Goal: Task Accomplishment & Management: Use online tool/utility

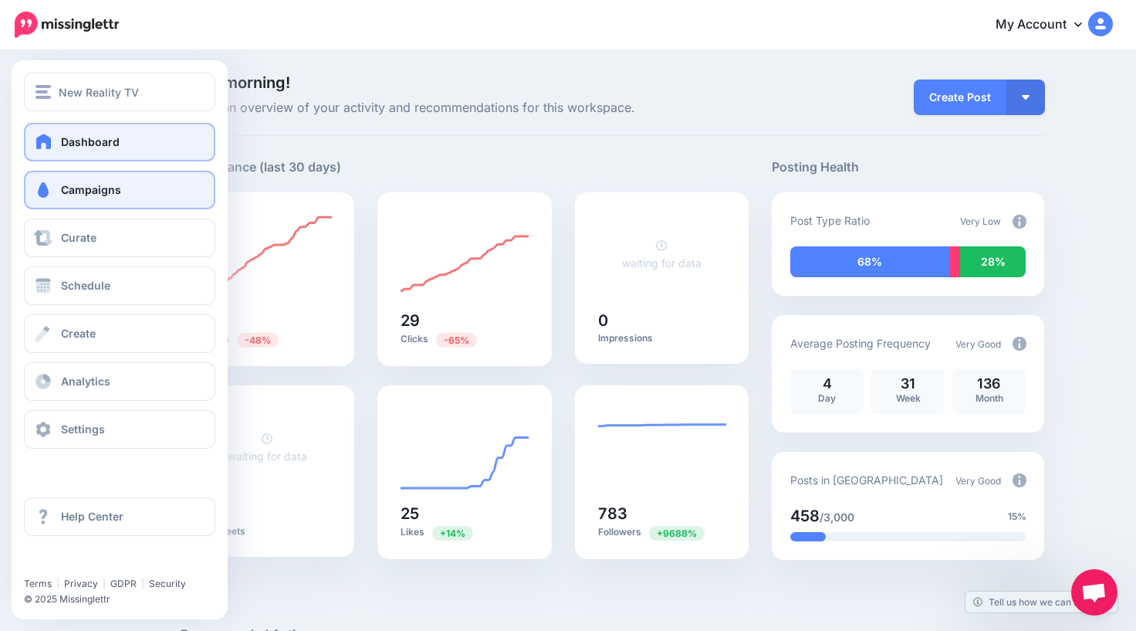
click at [62, 189] on span "Campaigns" at bounding box center [91, 189] width 60 height 13
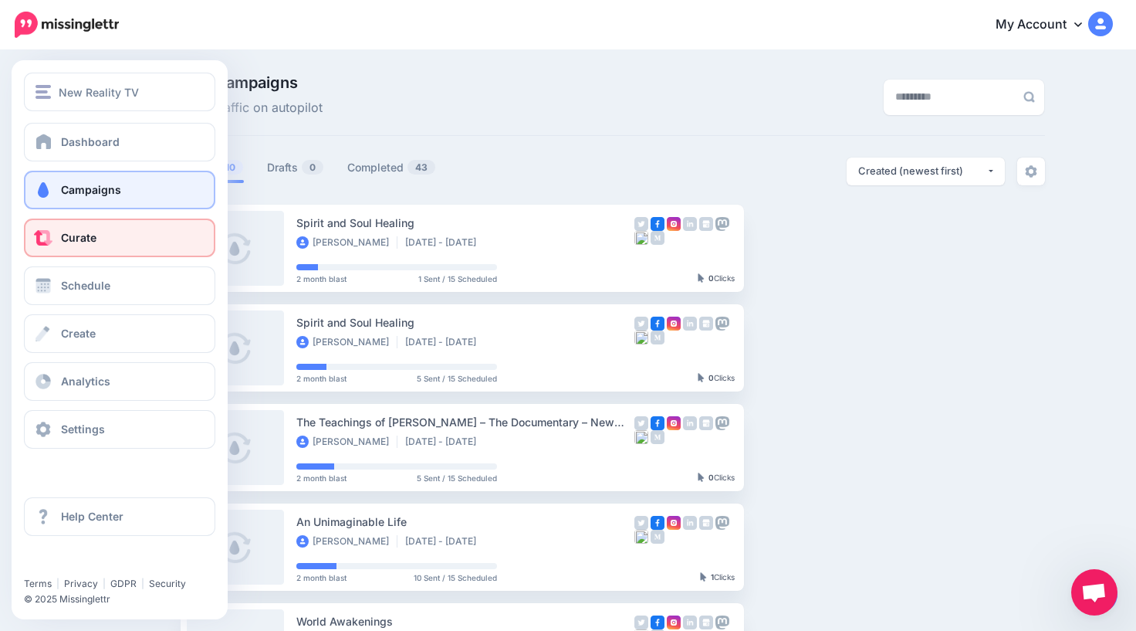
click at [83, 238] on span "Curate" at bounding box center [79, 237] width 36 height 13
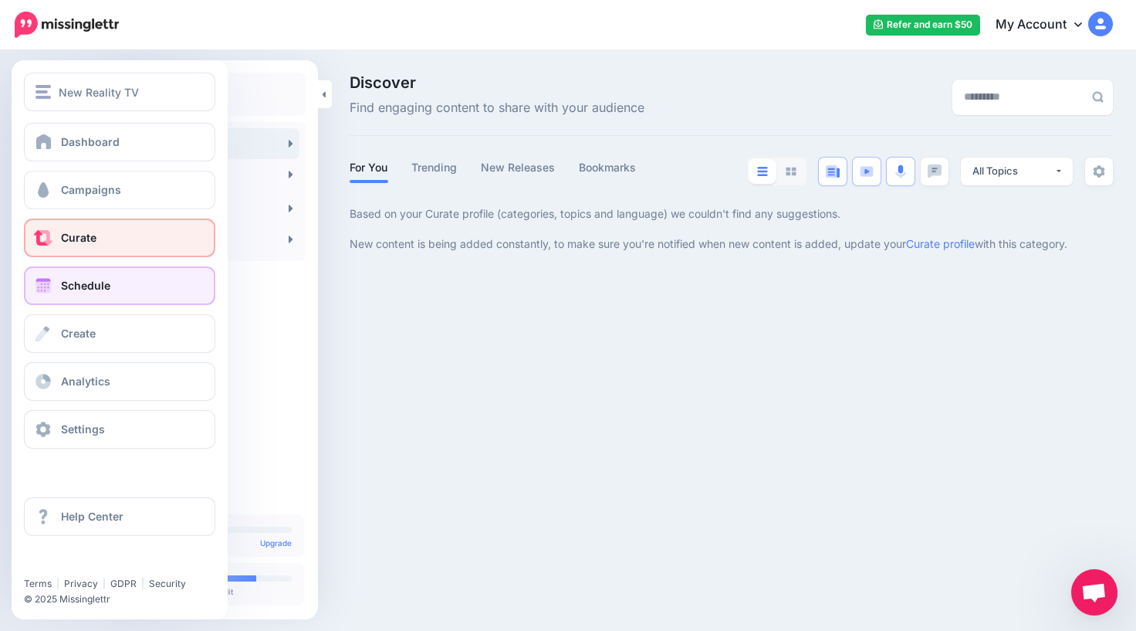
click at [51, 288] on span at bounding box center [43, 285] width 20 height 15
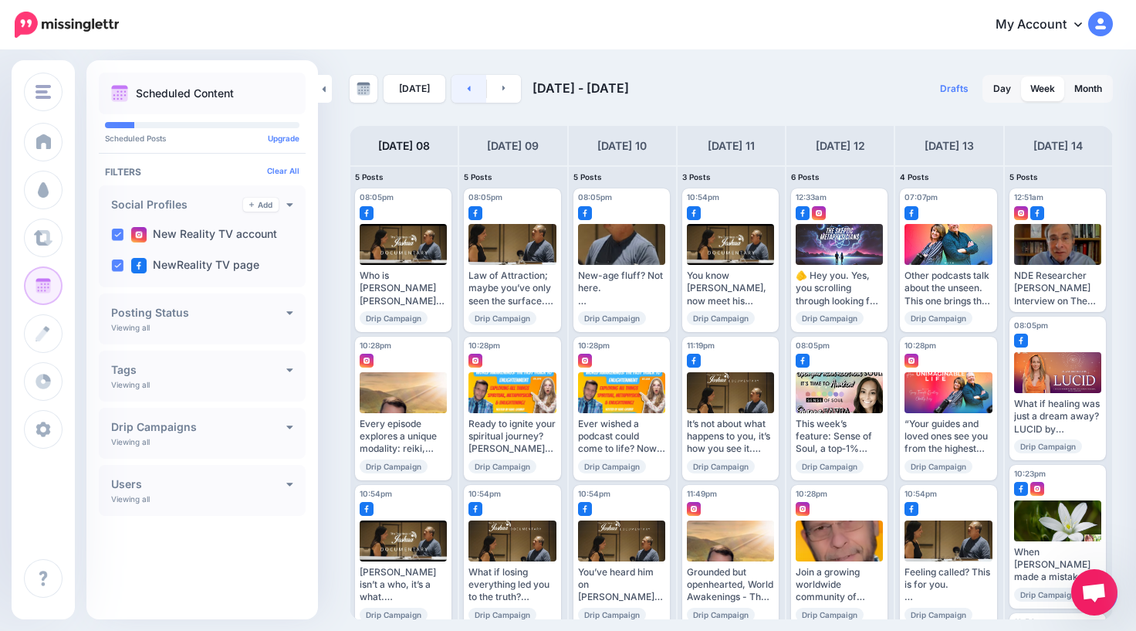
click at [462, 88] on link at bounding box center [469, 89] width 35 height 28
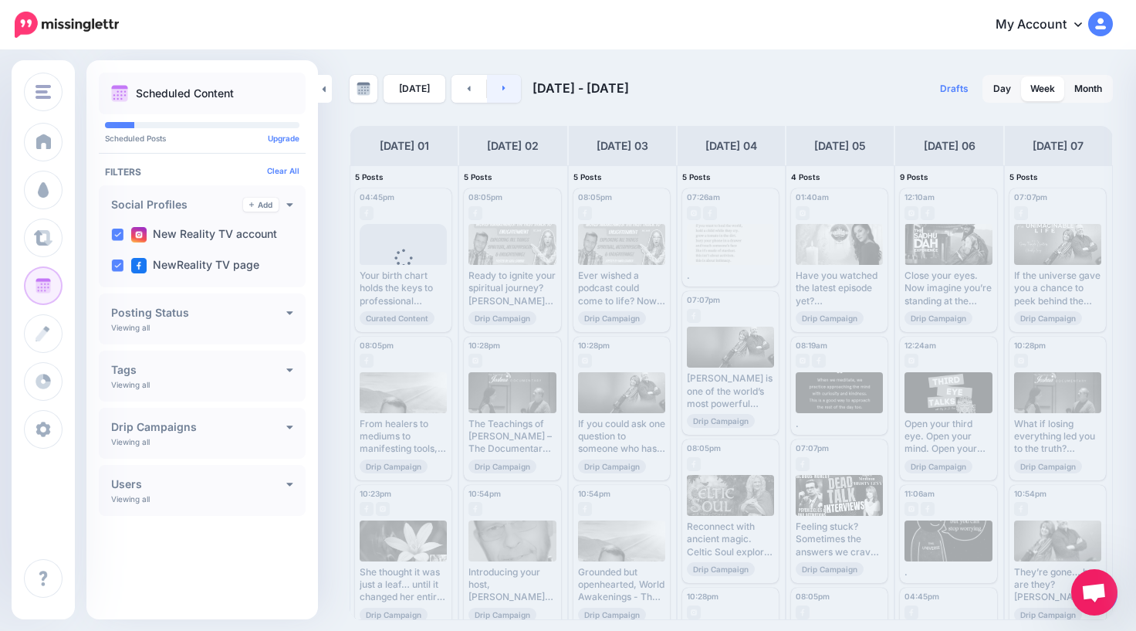
click at [495, 91] on link at bounding box center [504, 89] width 35 height 28
